Goal: Transaction & Acquisition: Download file/media

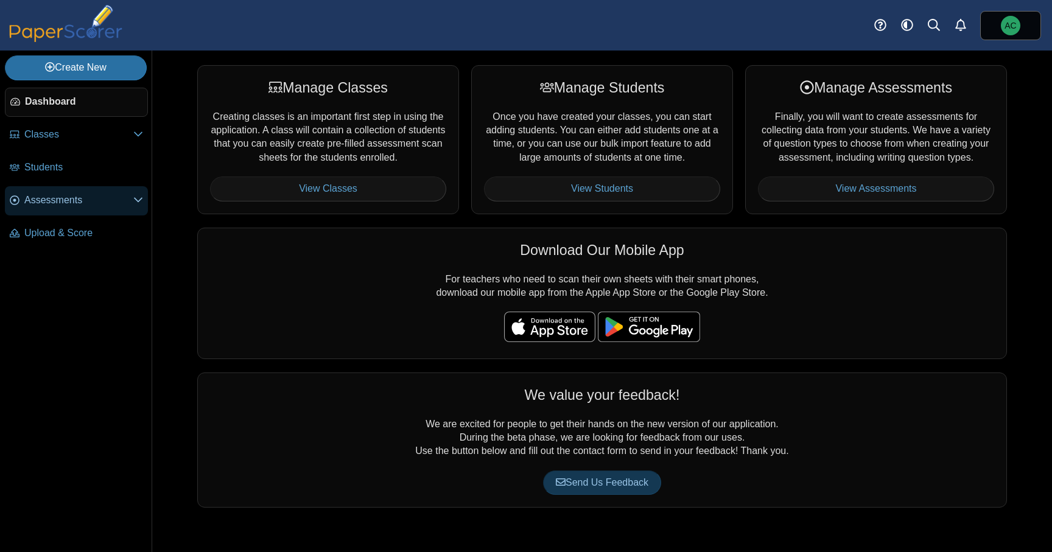
click at [84, 204] on span "Assessments" at bounding box center [78, 200] width 109 height 13
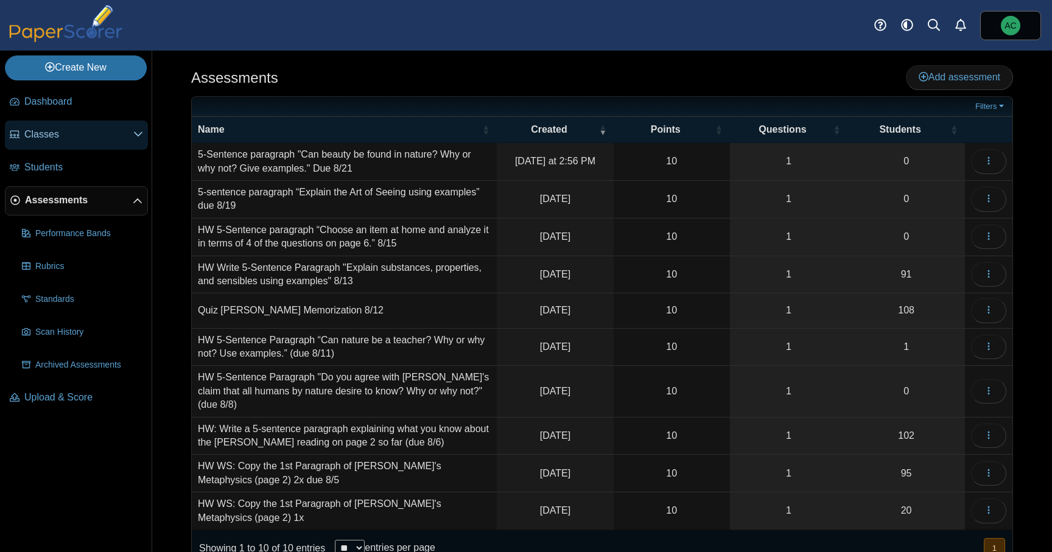
click at [58, 131] on span "Classes" at bounding box center [78, 134] width 109 height 13
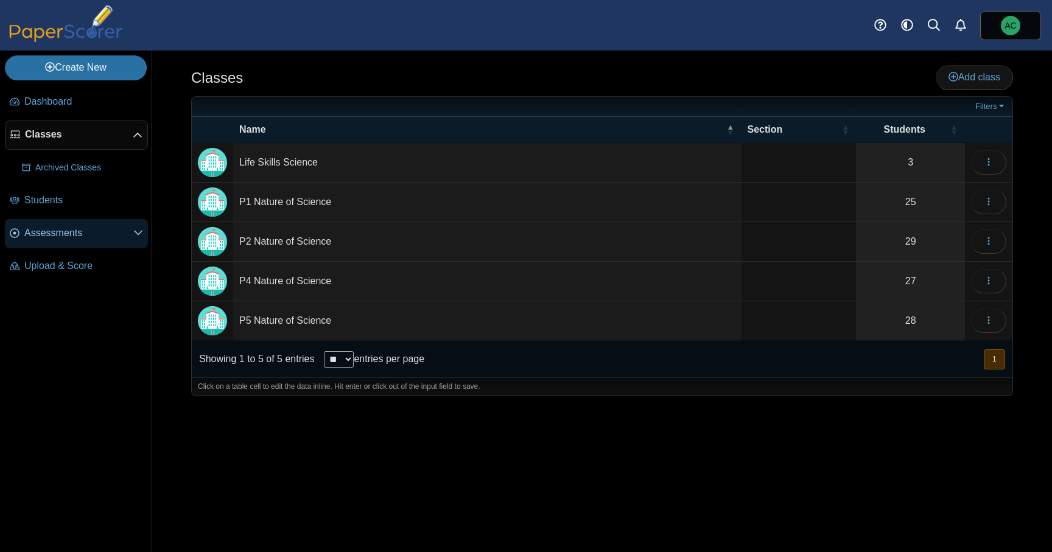
click at [61, 223] on link "Assessments" at bounding box center [76, 233] width 143 height 29
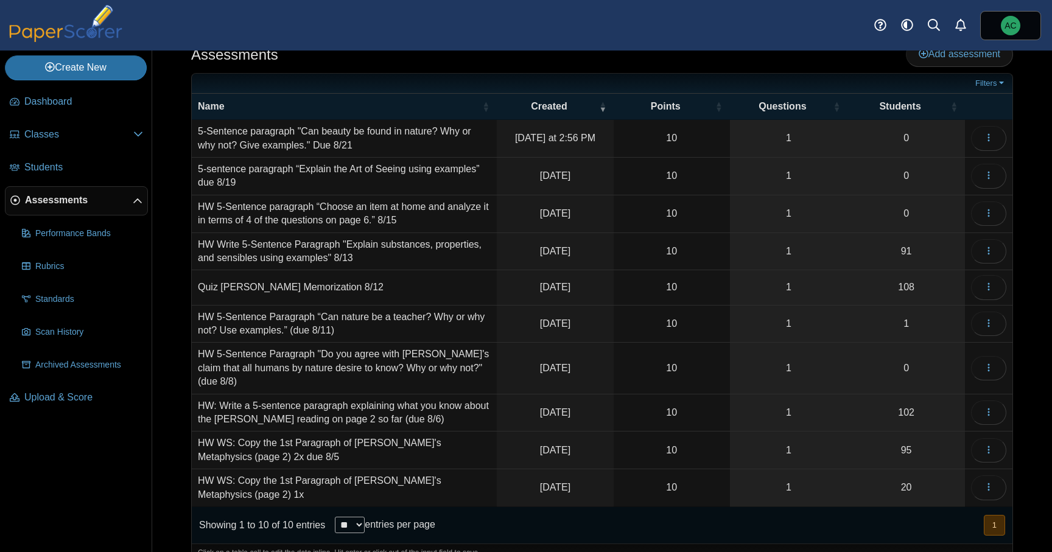
scroll to position [29, 0]
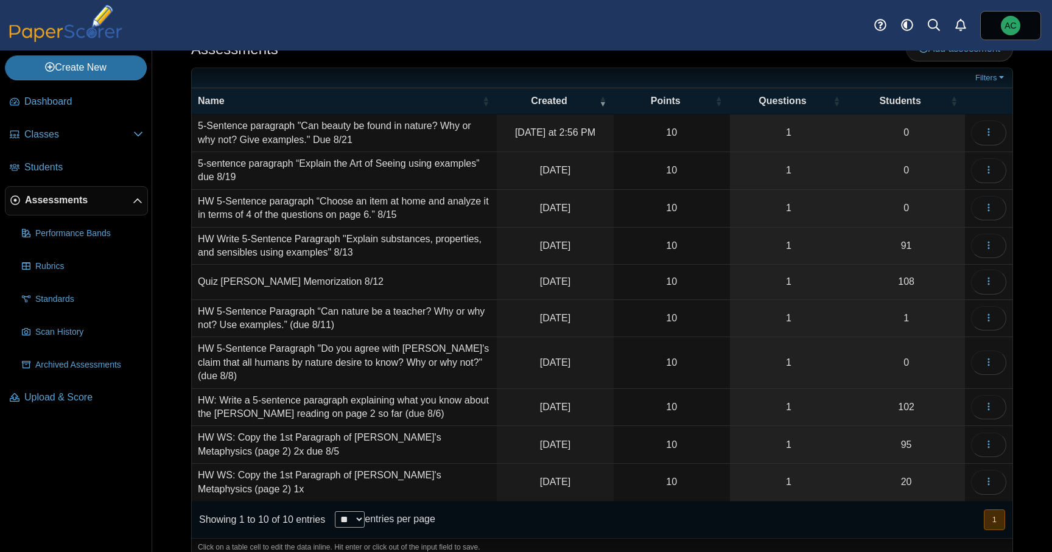
click at [1008, 271] on td "Loading…" at bounding box center [988, 282] width 47 height 35
click at [996, 281] on button "button" at bounding box center [988, 282] width 35 height 24
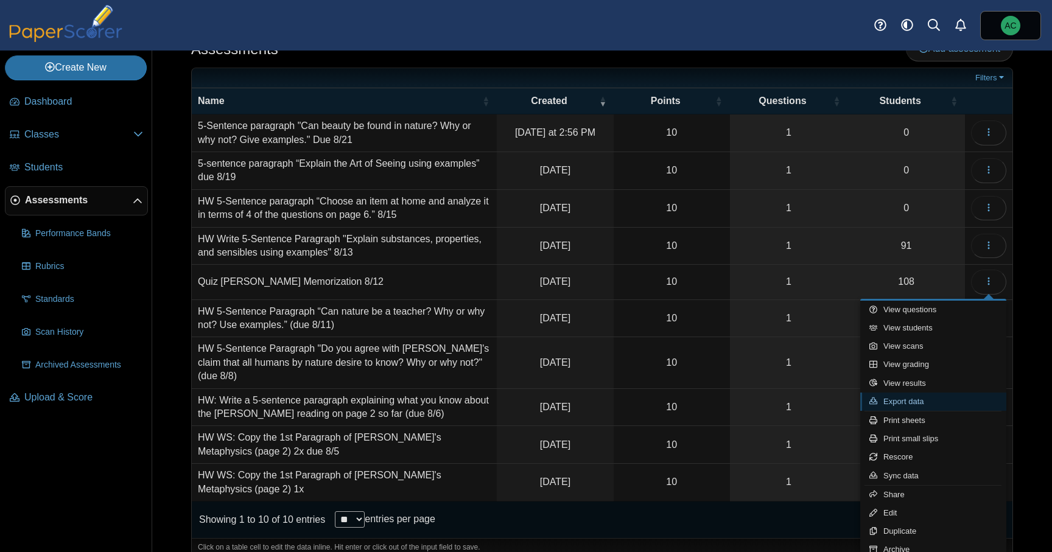
click at [929, 402] on link "Export data" at bounding box center [933, 402] width 146 height 18
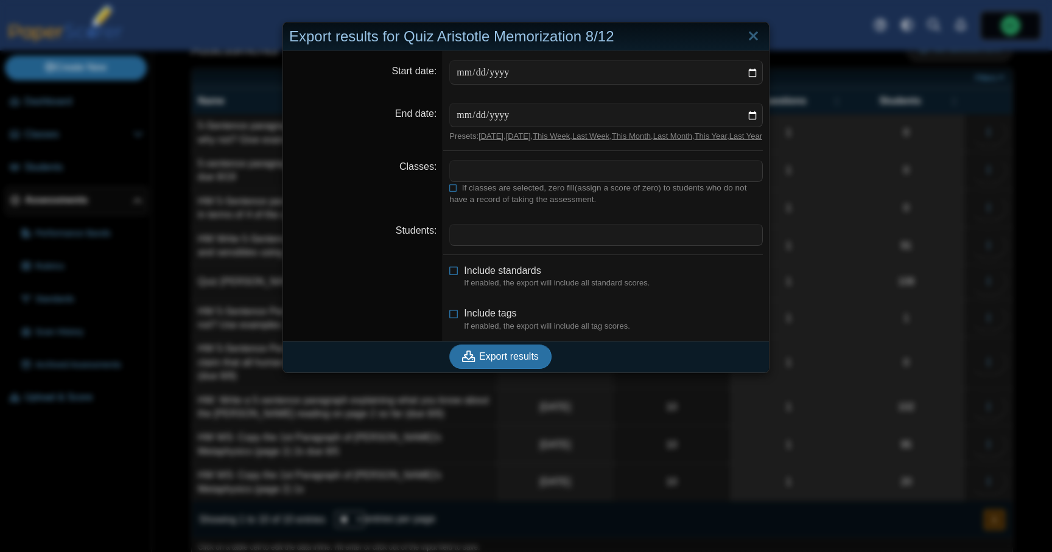
click at [500, 181] on span at bounding box center [606, 171] width 312 height 21
click at [454, 190] on icon at bounding box center [453, 186] width 9 height 7
click at [505, 362] on span "Export results" at bounding box center [509, 356] width 60 height 10
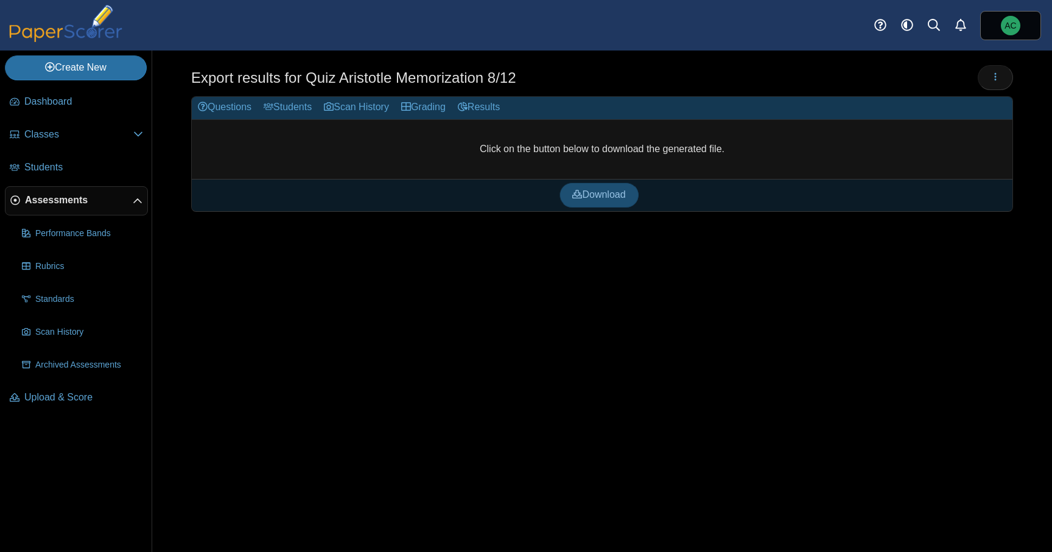
click at [608, 201] on link "Download" at bounding box center [598, 195] width 79 height 24
click at [41, 141] on span "Classes" at bounding box center [78, 134] width 109 height 13
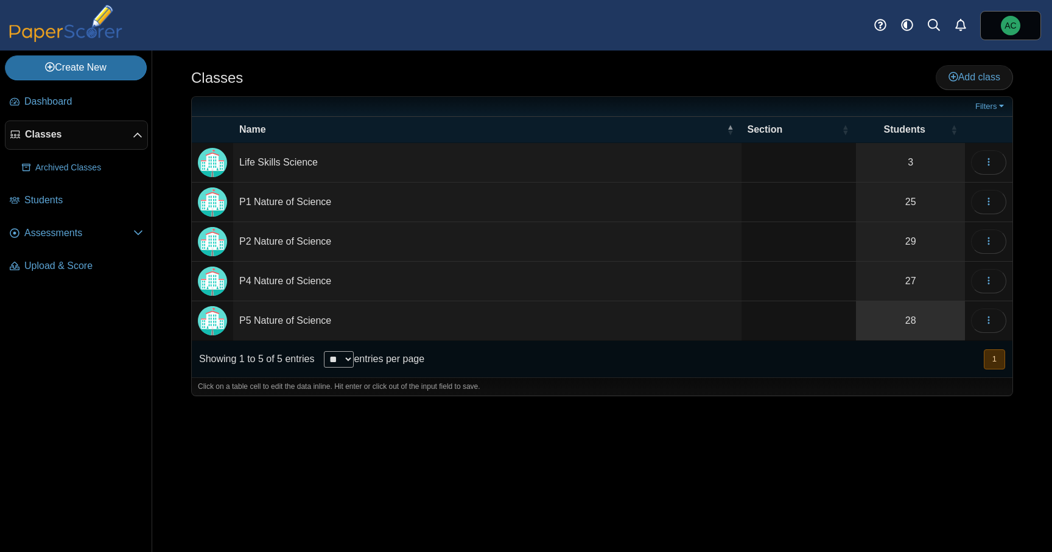
click at [901, 326] on link "28" at bounding box center [910, 320] width 109 height 39
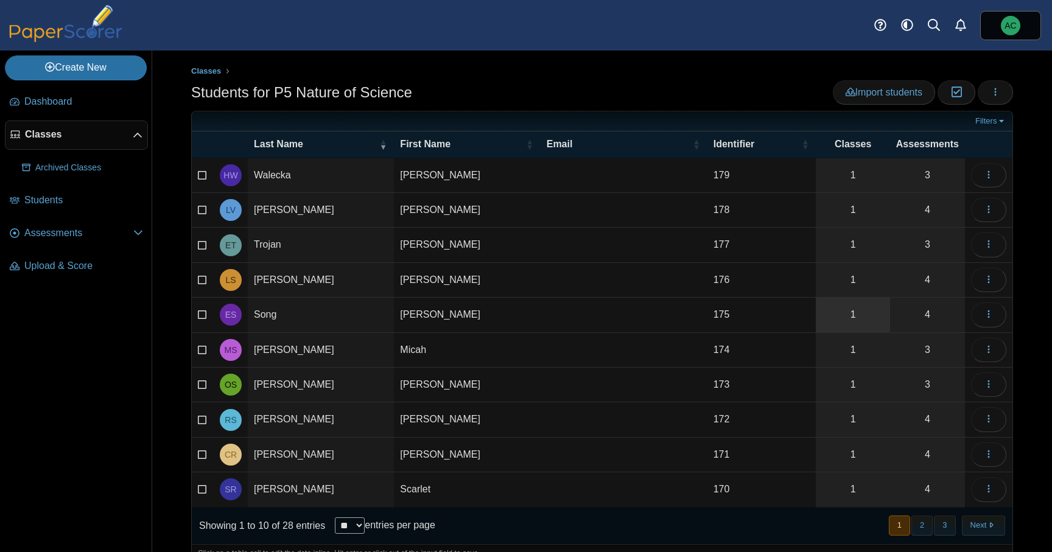
scroll to position [2, 0]
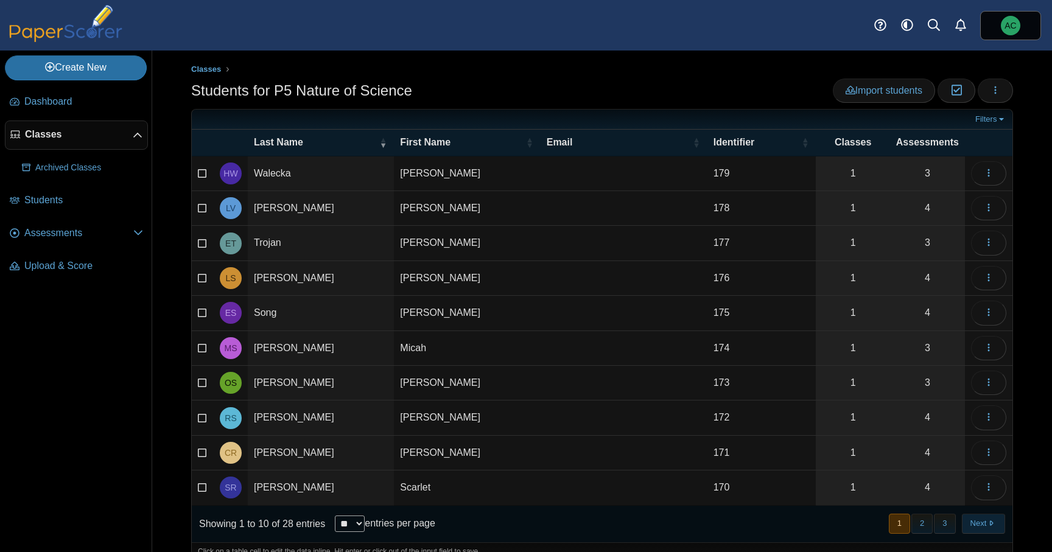
click at [988, 526] on button "Next" at bounding box center [983, 524] width 43 height 20
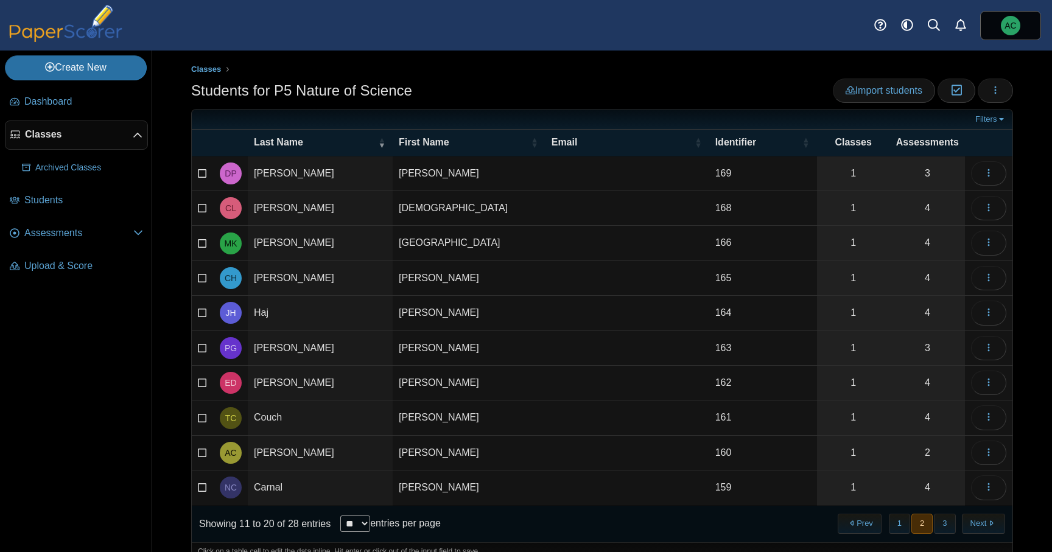
click at [988, 526] on button "Next" at bounding box center [983, 524] width 43 height 20
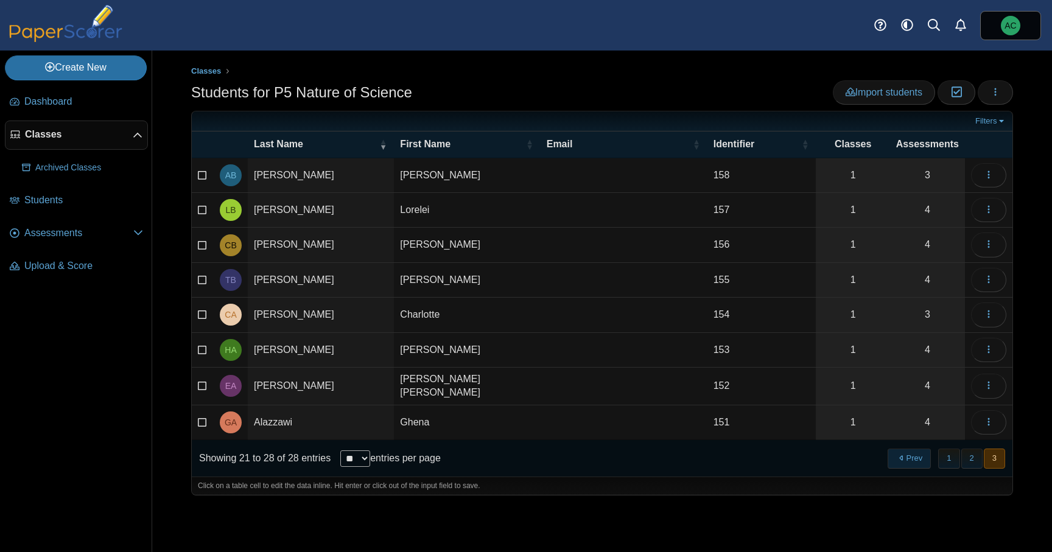
click at [920, 456] on button "Prev" at bounding box center [908, 459] width 43 height 20
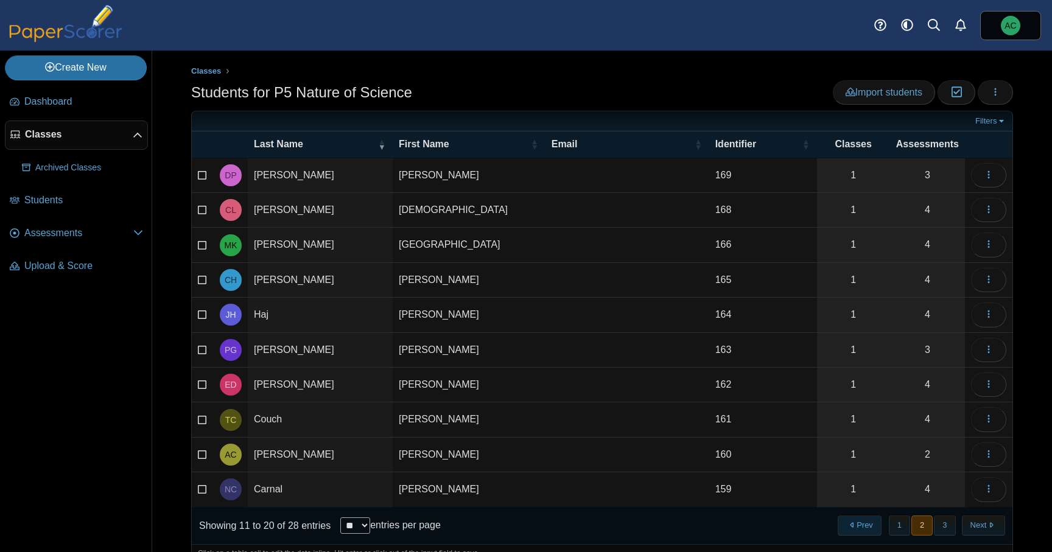
click at [864, 528] on button "Prev" at bounding box center [858, 525] width 43 height 20
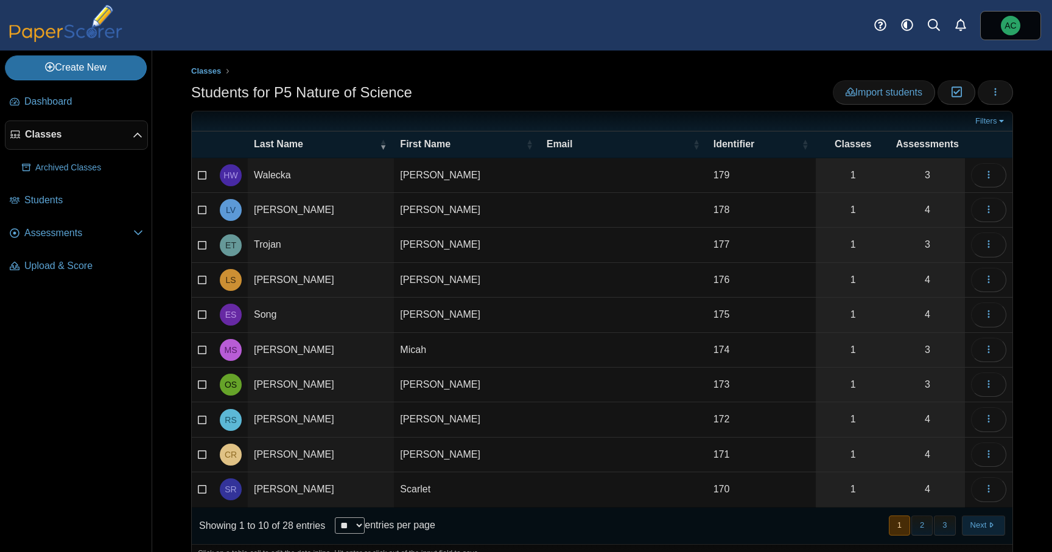
click at [984, 526] on button "Next" at bounding box center [983, 525] width 43 height 20
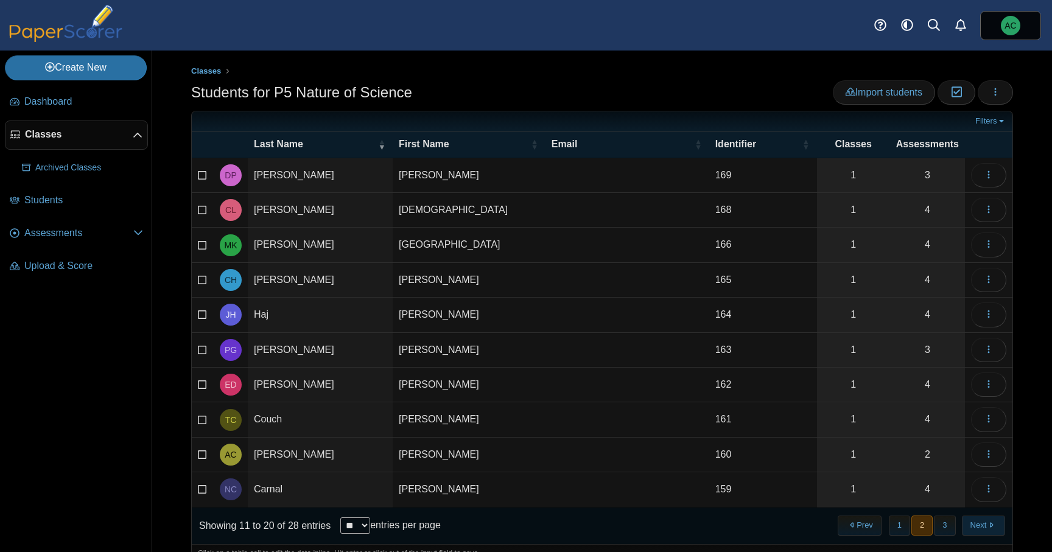
click at [987, 527] on button "Next" at bounding box center [983, 525] width 43 height 20
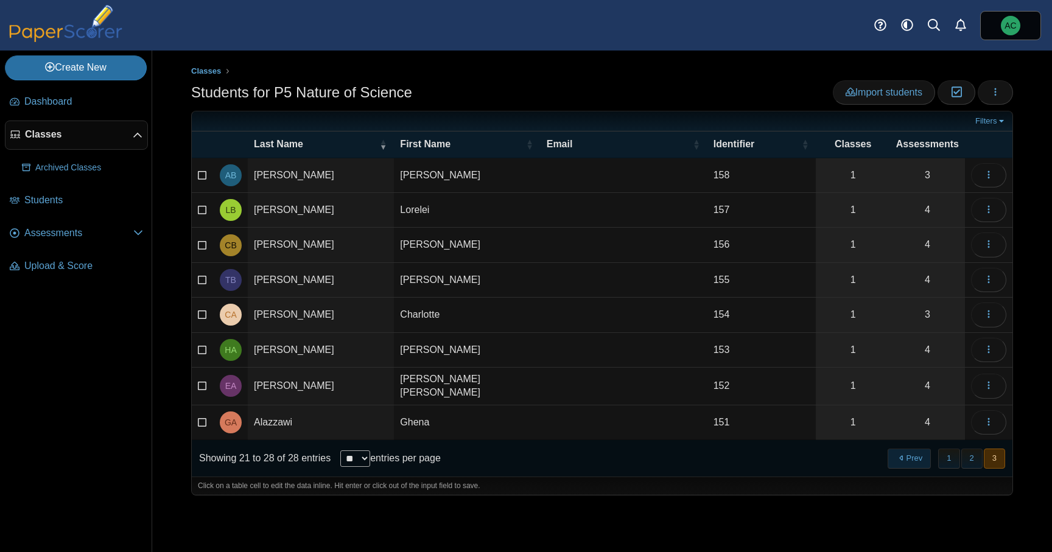
click at [915, 456] on button "Prev" at bounding box center [908, 459] width 43 height 20
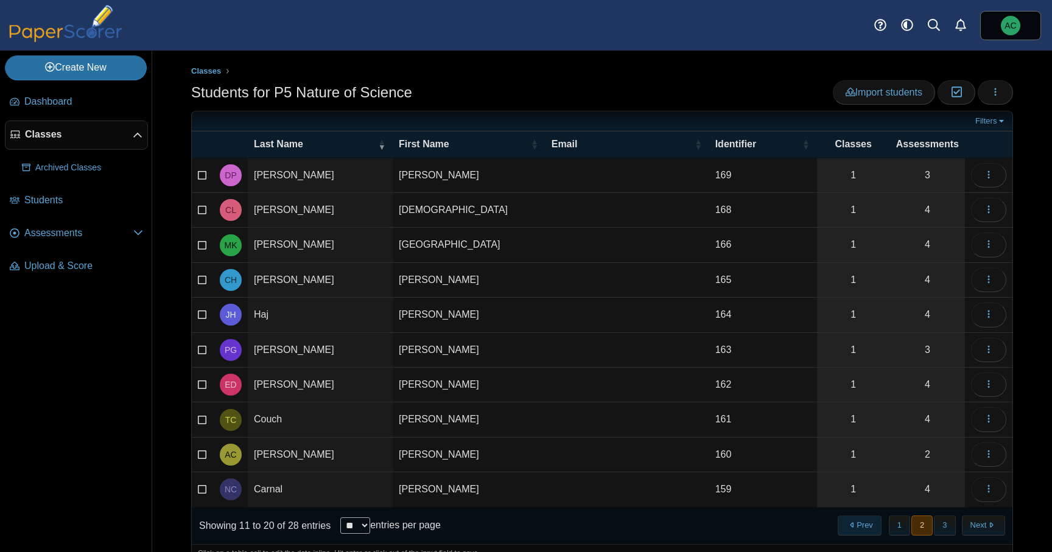
click at [864, 527] on button "Prev" at bounding box center [858, 525] width 43 height 20
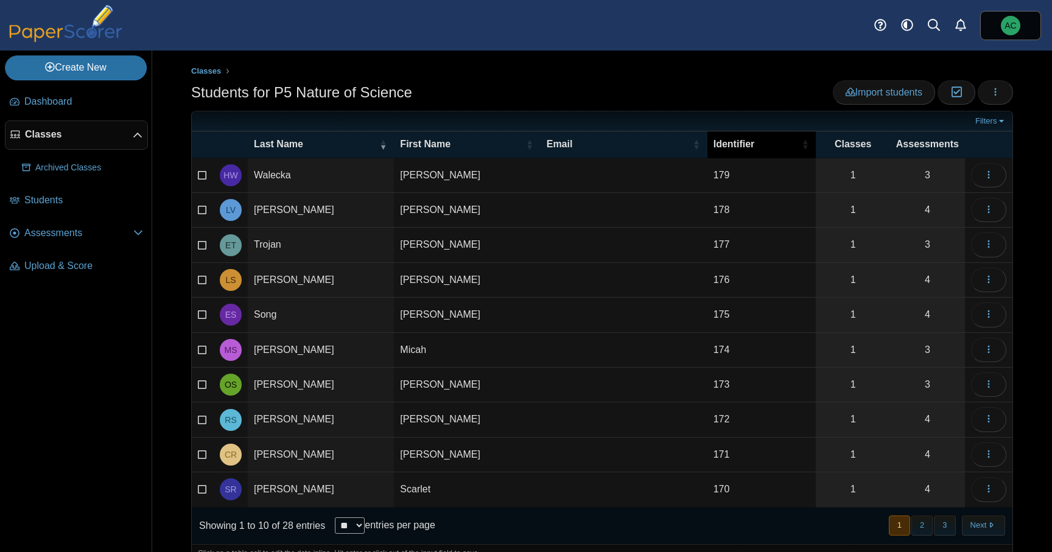
click at [742, 139] on span "Identifier" at bounding box center [733, 144] width 41 height 10
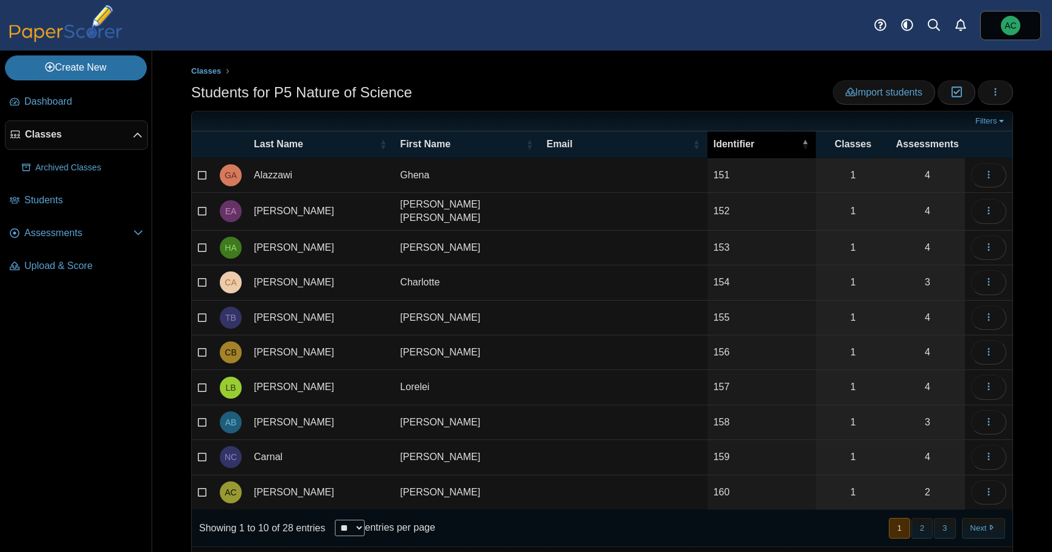
click at [744, 140] on span "Identifier" at bounding box center [733, 144] width 41 height 10
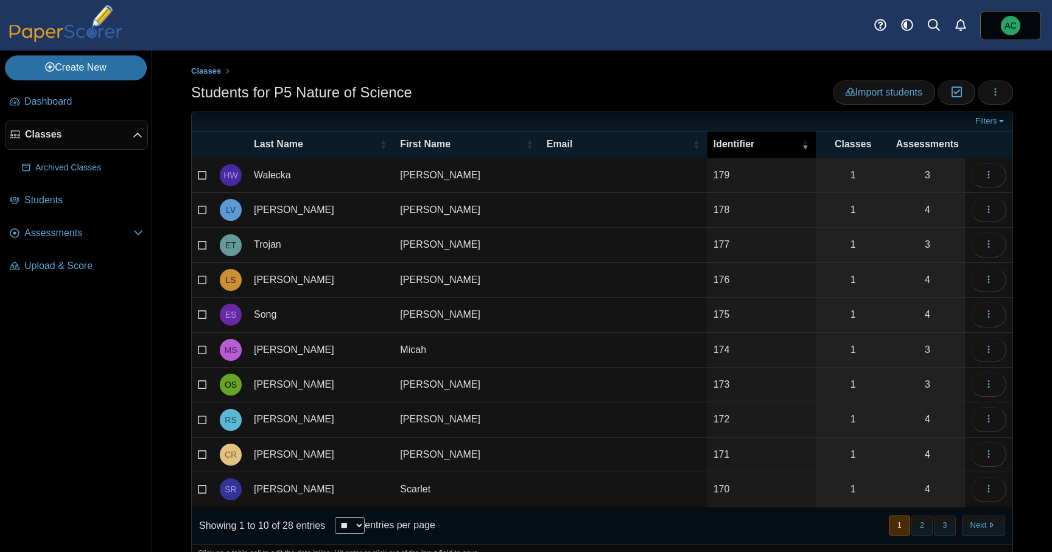
click at [744, 140] on span "Identifier" at bounding box center [733, 144] width 41 height 10
